Goal: Information Seeking & Learning: Understand process/instructions

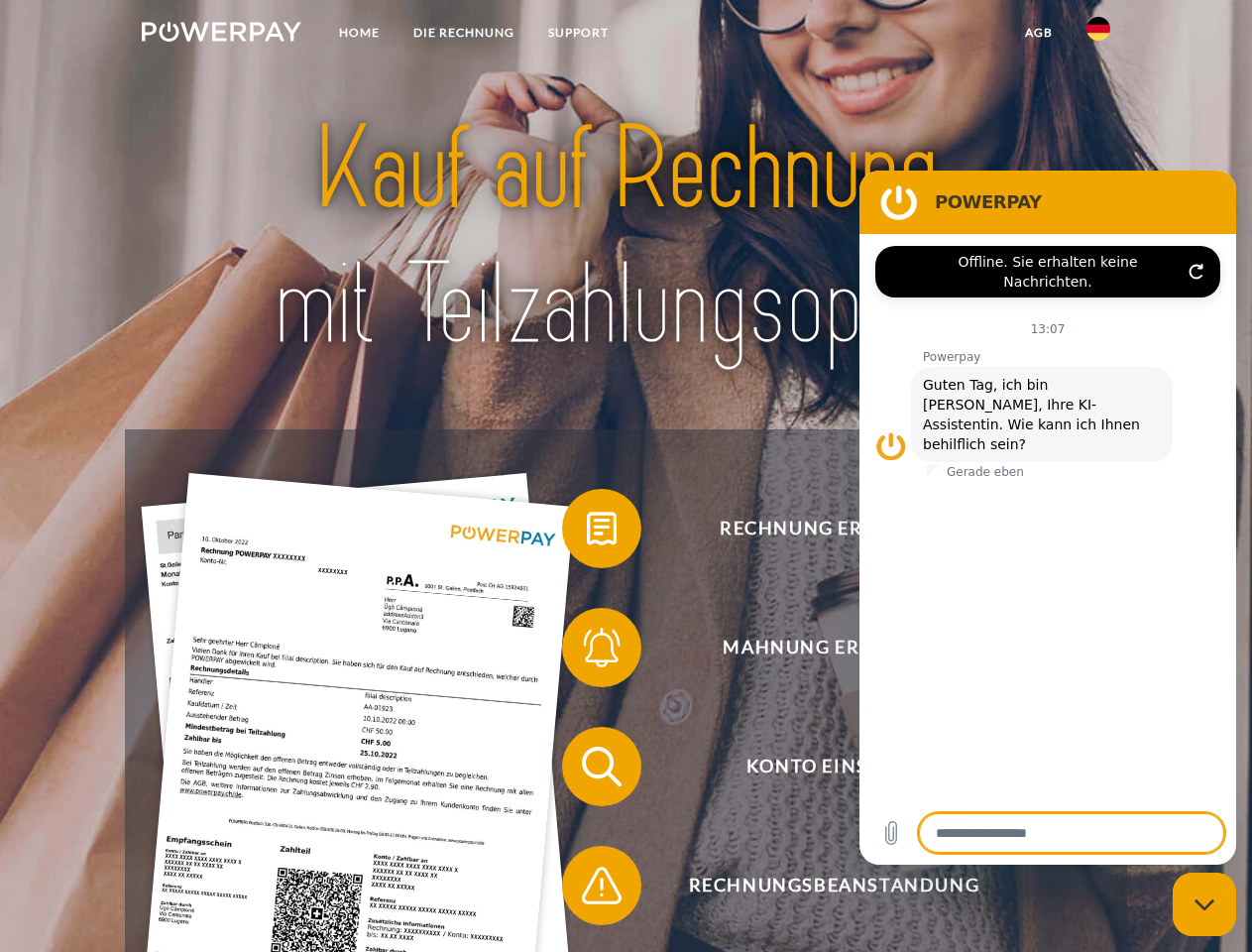
click at [222, 35] on img at bounding box center [222, 32] width 160 height 20
click at [1099, 35] on img at bounding box center [1099, 29] width 24 height 24
click at [1038, 33] on link "agb" at bounding box center [1039, 33] width 62 height 36
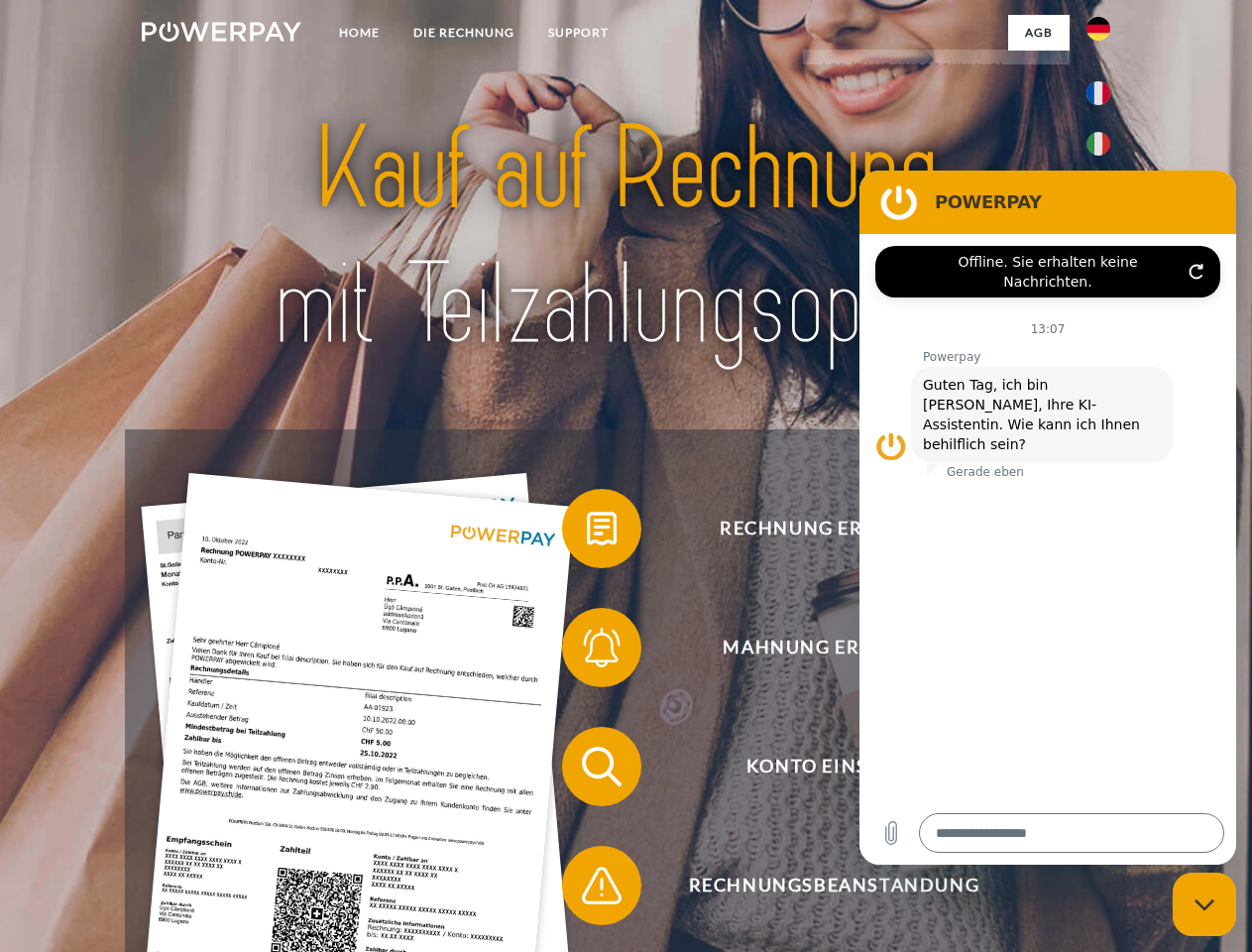
click at [587, 533] on span at bounding box center [572, 529] width 99 height 99
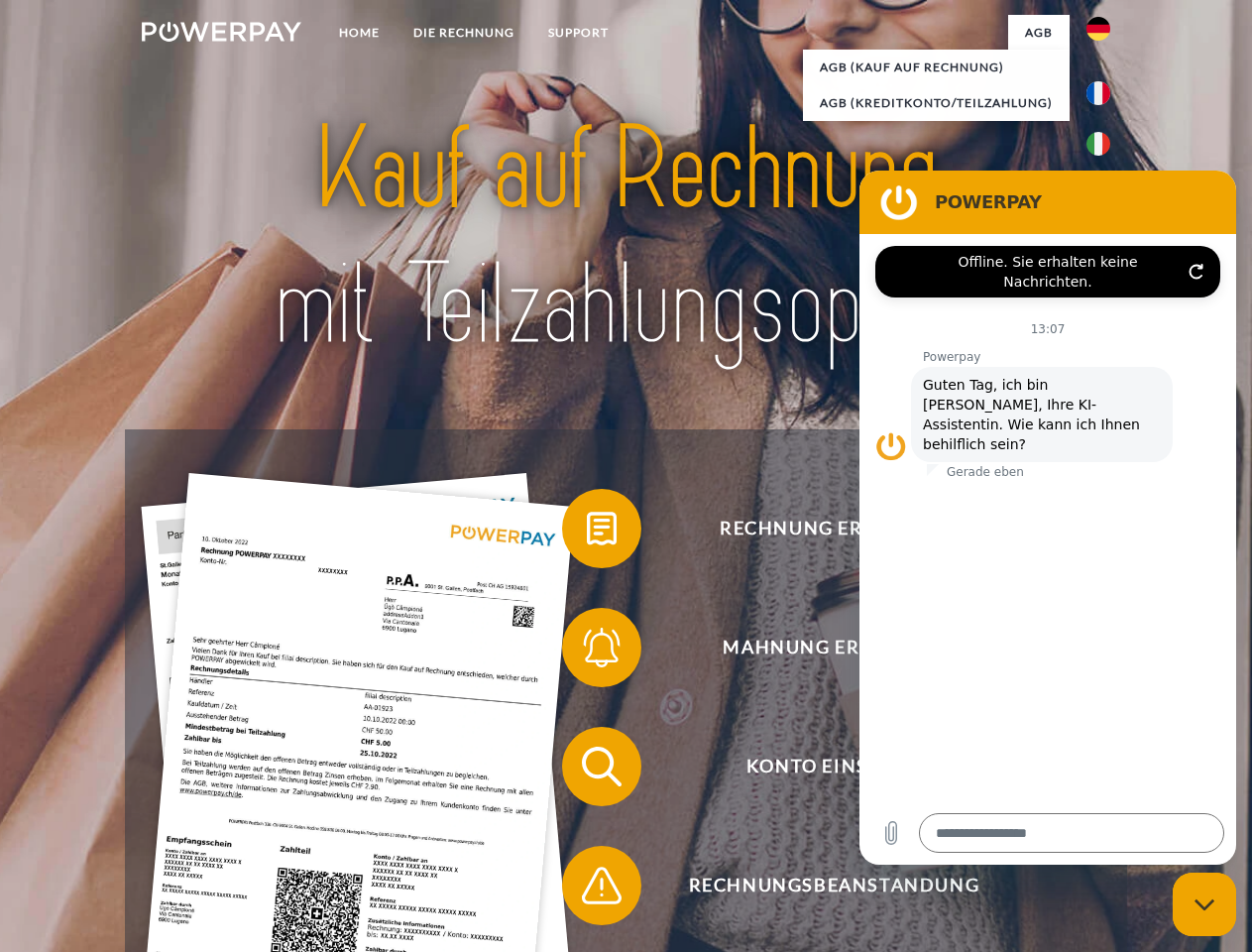
click at [587, 652] on span at bounding box center [572, 648] width 99 height 99
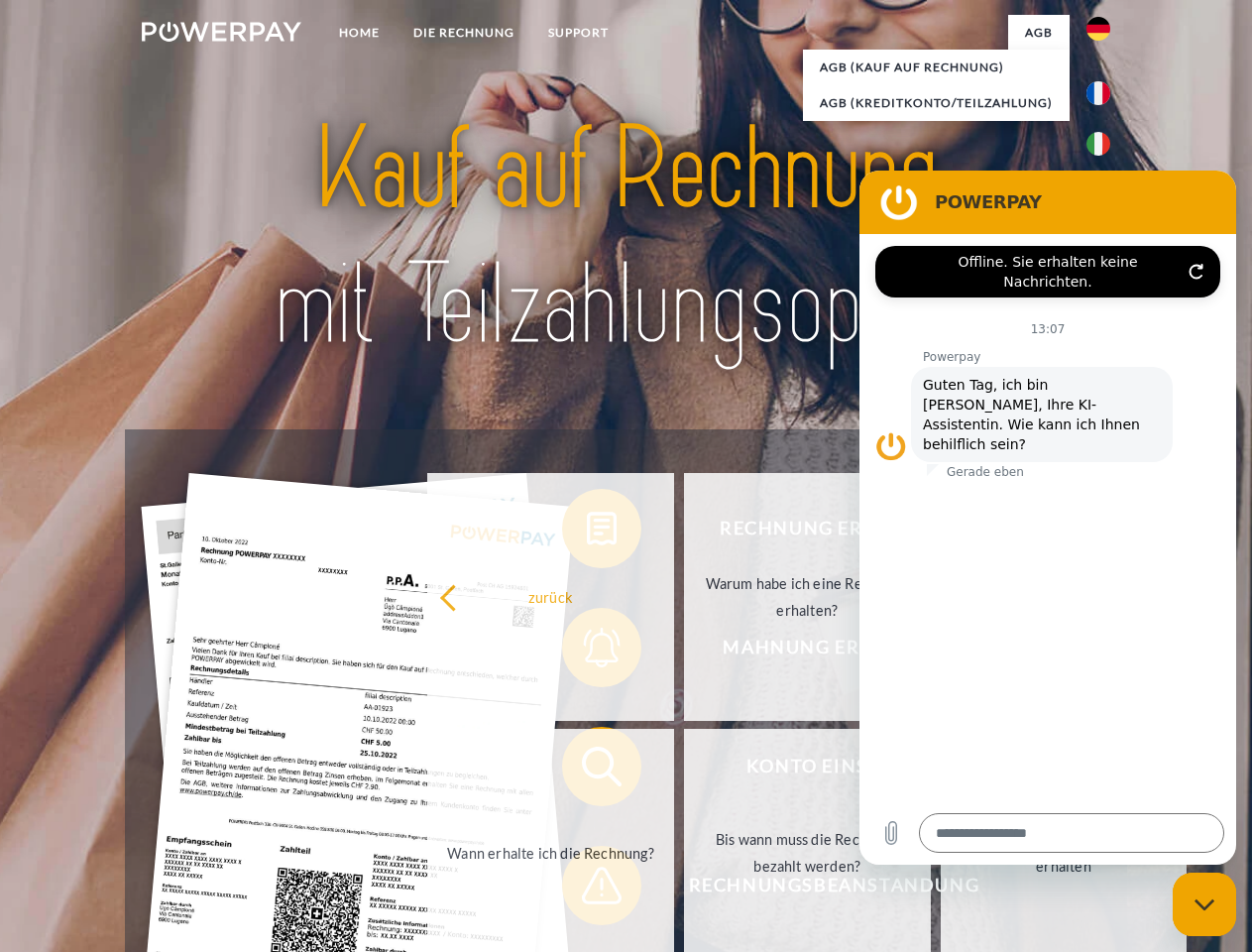
click at [685, 770] on link "Bis wann muss die Rechnung bezahlt werden?" at bounding box center [808, 852] width 246 height 247
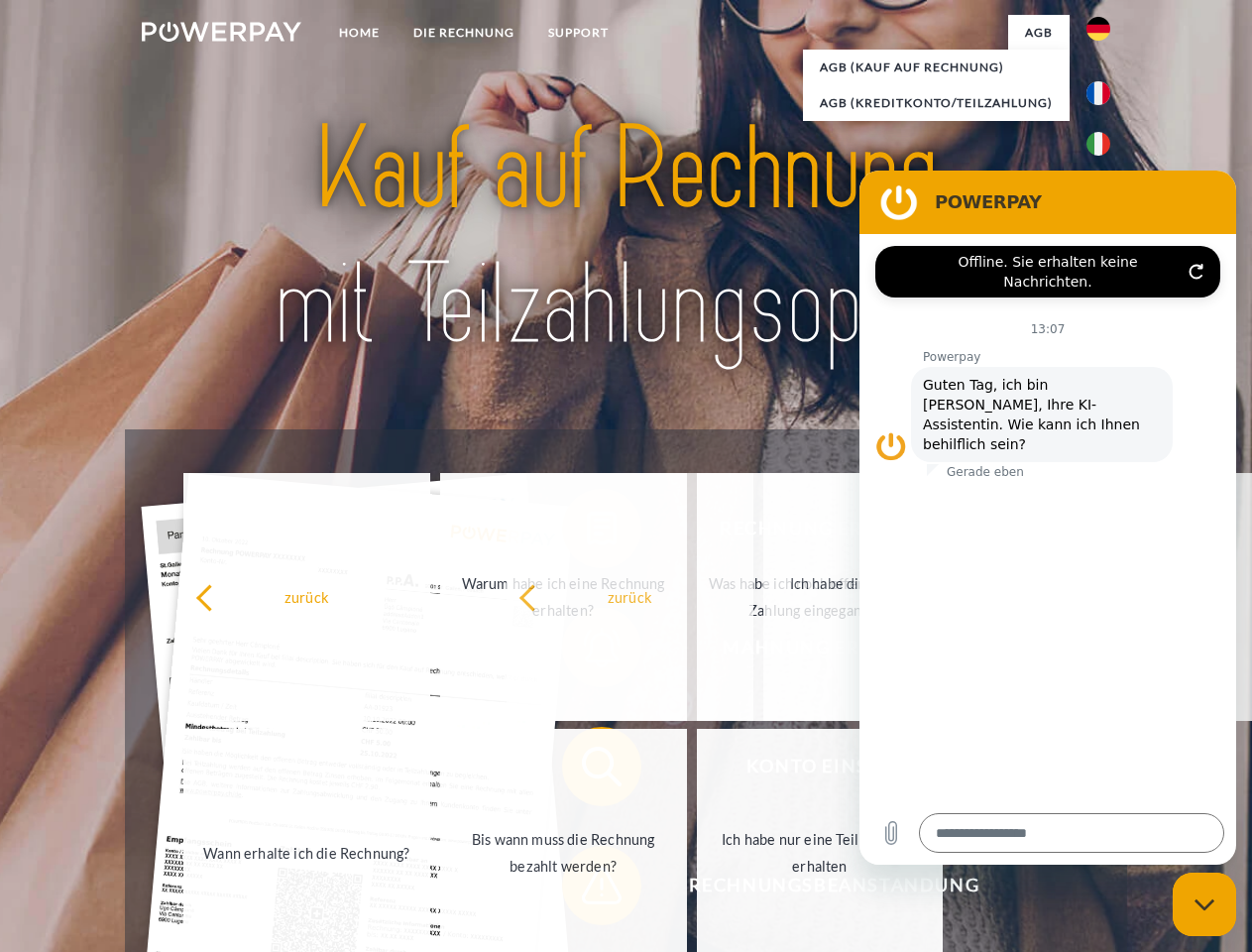
click at [587, 889] on span at bounding box center [572, 885] width 99 height 99
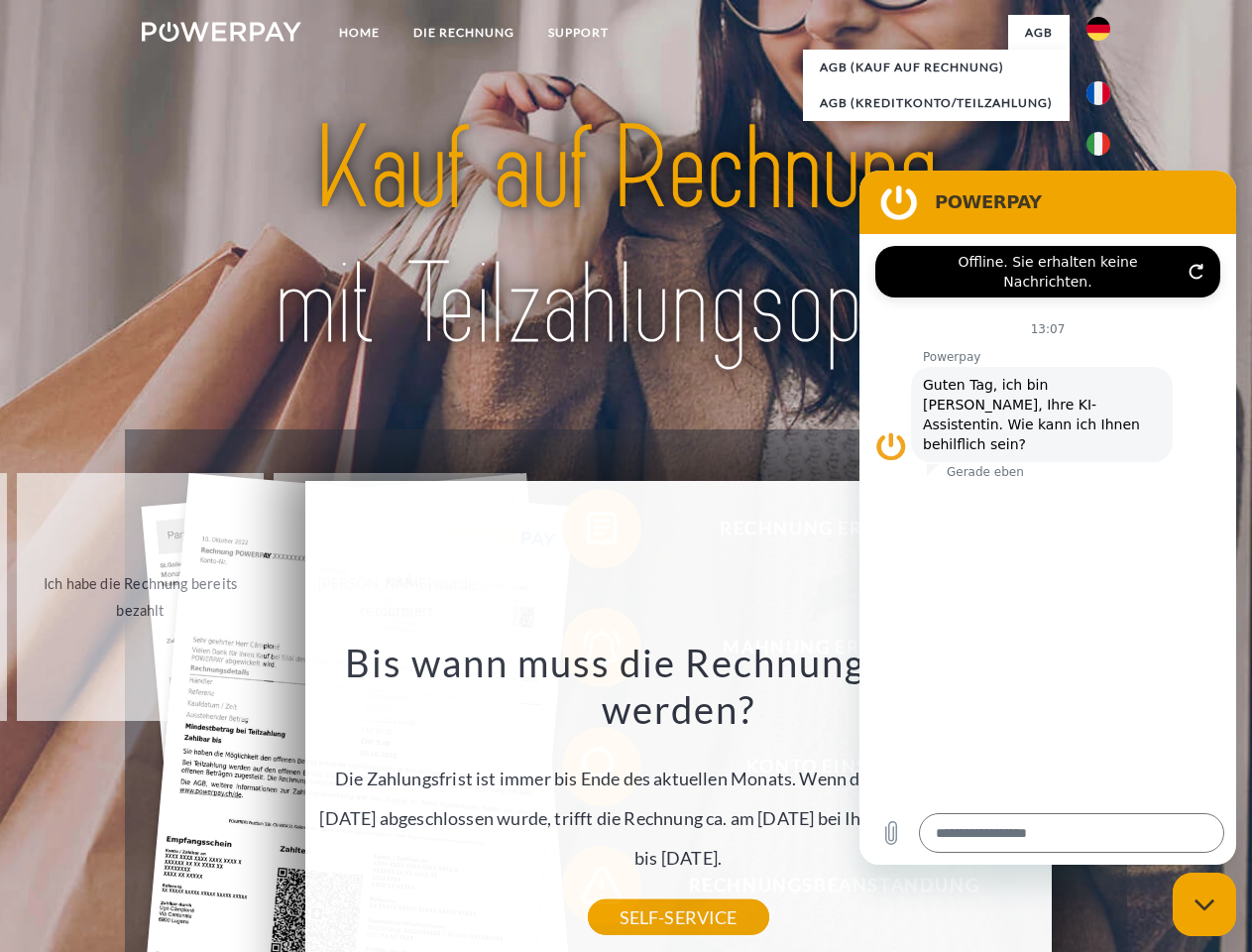
click at [1204, 904] on icon "Messaging-Fenster schließen" at bounding box center [1204, 904] width 21 height 13
type textarea "*"
